Goal: Task Accomplishment & Management: Complete application form

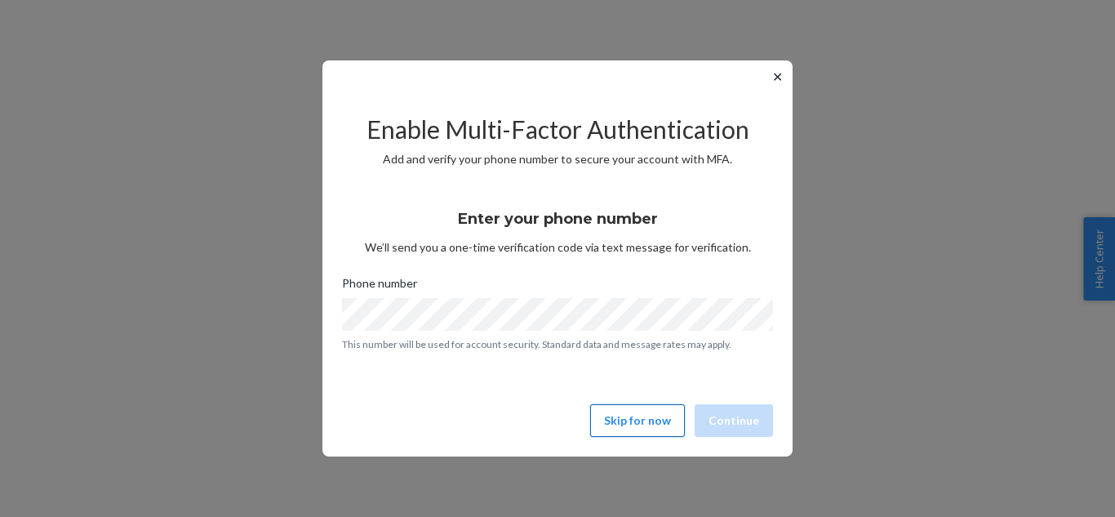
click at [653, 424] on button "Skip for now" at bounding box center [637, 420] width 95 height 33
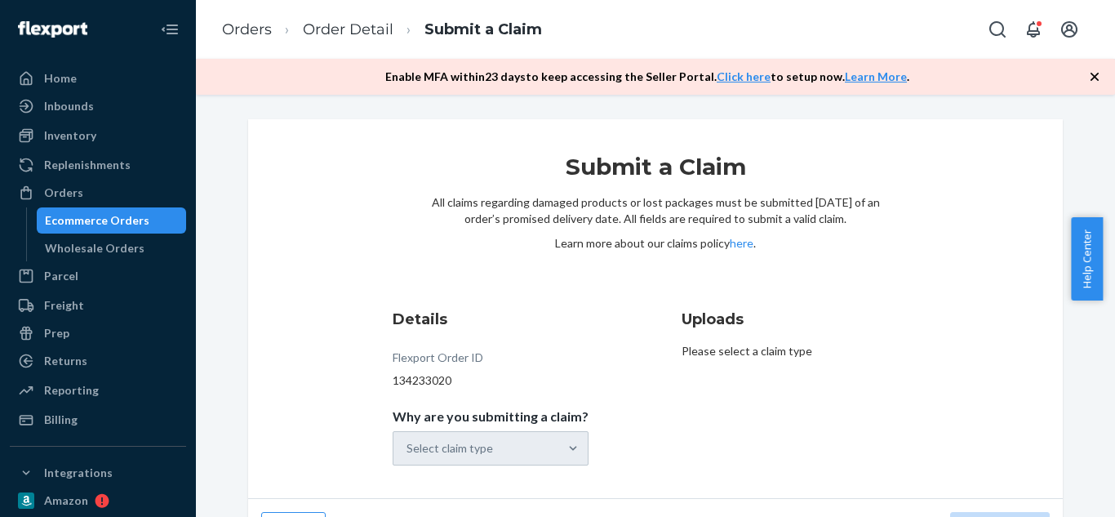
click at [1092, 77] on icon "button" at bounding box center [1094, 77] width 16 height 16
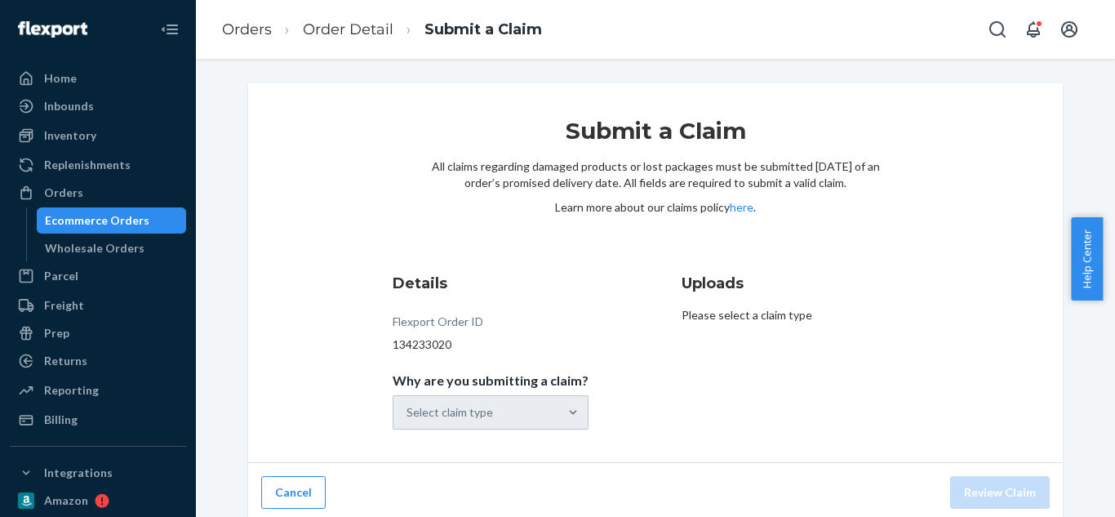
click at [527, 420] on div "Select claim type" at bounding box center [491, 412] width 196 height 34
click at [527, 420] on div "Select claim type" at bounding box center [475, 412] width 165 height 33
click at [408, 420] on input "Why are you submitting a claim? Select claim type" at bounding box center [407, 412] width 2 height 16
click at [504, 406] on div "Select claim type" at bounding box center [475, 412] width 165 height 33
click at [408, 406] on input "Why are you submitting a claim? 0 results available. Select is focused ,type to…" at bounding box center [407, 412] width 2 height 16
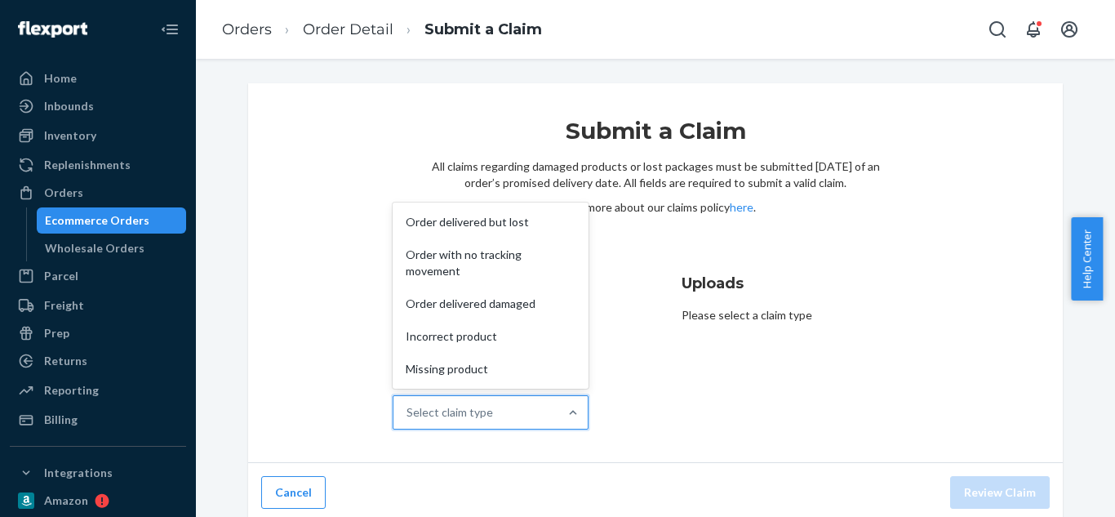
click at [497, 410] on div "Select claim type" at bounding box center [475, 412] width 165 height 33
click at [408, 410] on input "Why are you submitting a claim? option Order delivered but lost focused, 1 of 5…" at bounding box center [407, 412] width 2 height 16
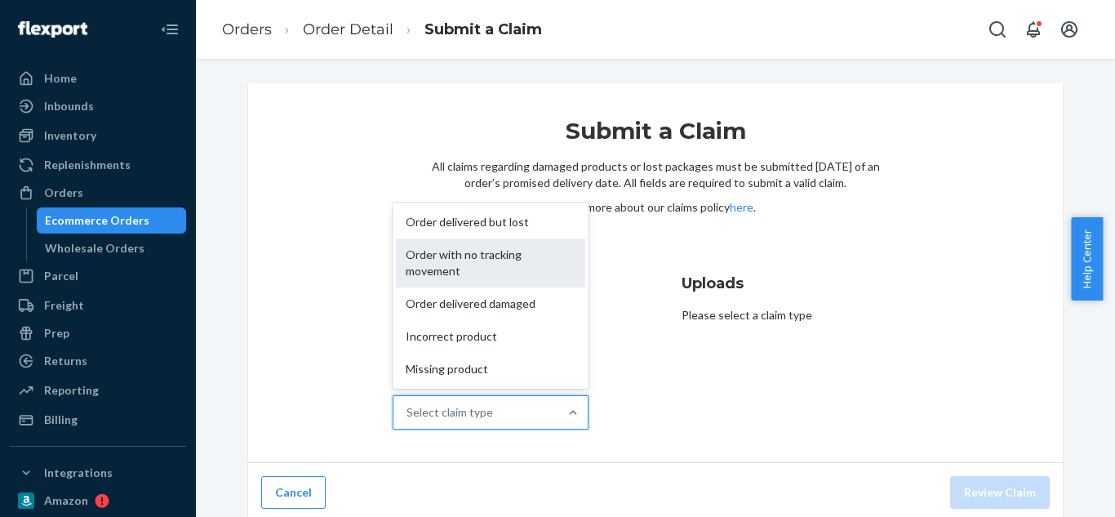
click at [486, 263] on div "Order with no tracking movement" at bounding box center [490, 262] width 189 height 49
click at [408, 404] on input "Why are you submitting a claim? option Order with no tracking movement focused,…" at bounding box center [407, 412] width 2 height 16
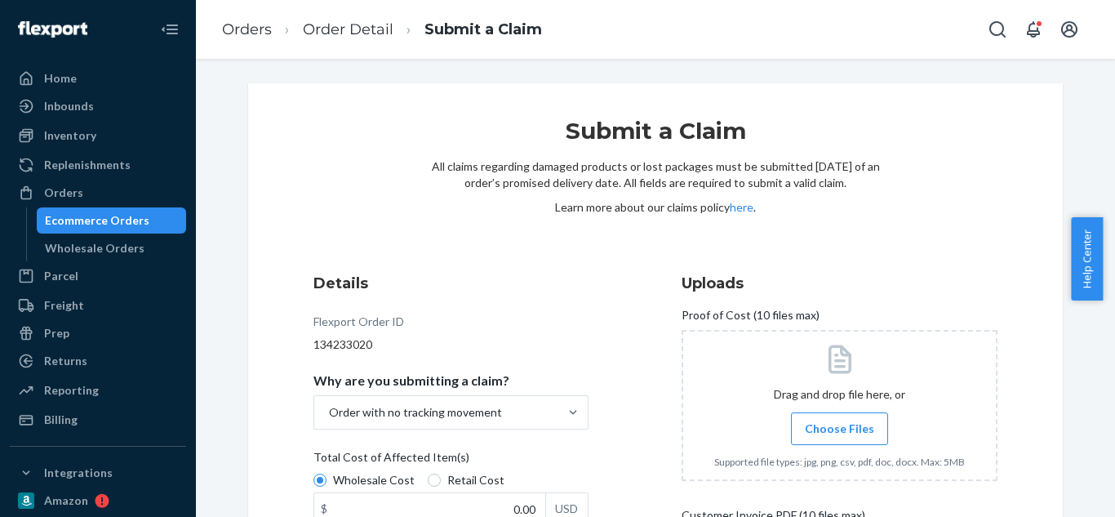
drag, startPoint x: 1112, startPoint y: 406, endPoint x: 1114, endPoint y: 524, distance: 117.5
click at [1114, 516] on html "Home Inbounds Shipping Plans Problems Inventory Products Replenishments Orders …" at bounding box center [557, 258] width 1115 height 517
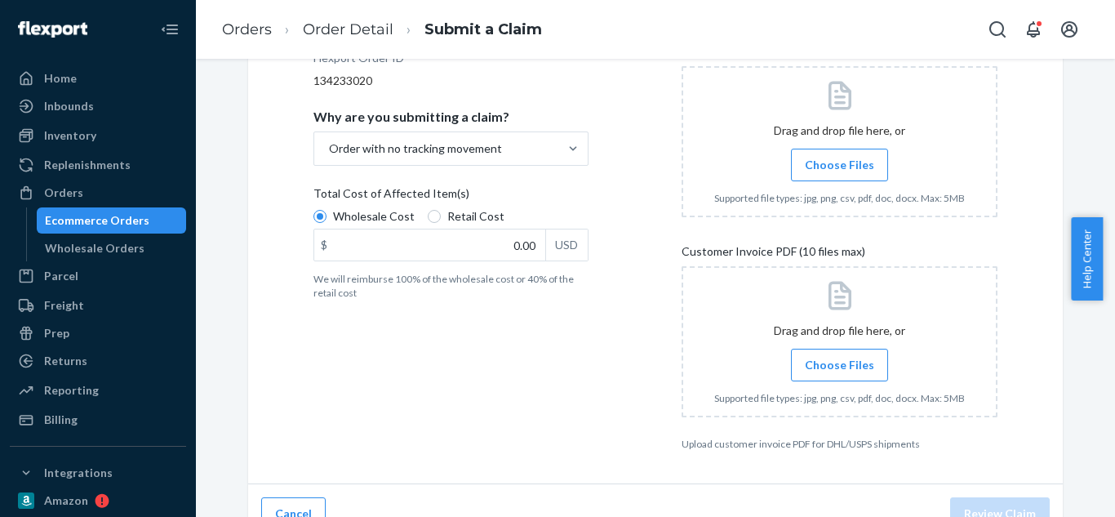
scroll to position [291, 0]
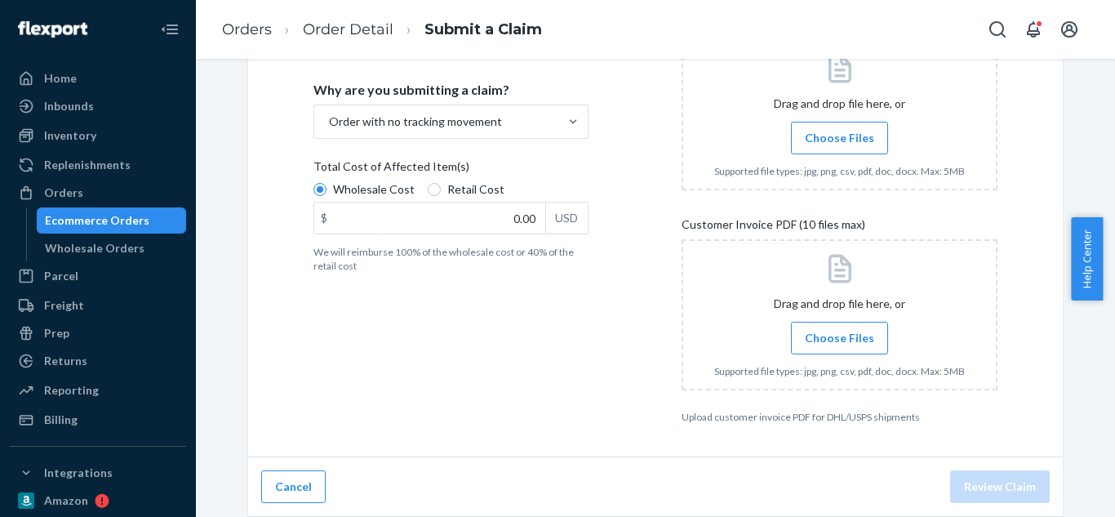
click at [403, 350] on div "Details Flexport Order ID 134233020 Why are you submitting a claim? Order with …" at bounding box center [471, 202] width 316 height 461
